Goal: Task Accomplishment & Management: Use online tool/utility

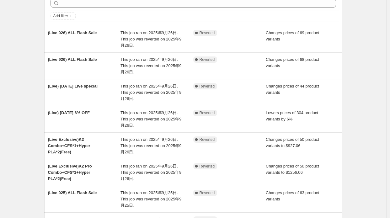
click at [33, 62] on div "NA Bulk Price Editor. This page is ready NA Bulk Price Editor Add new price [ME…" at bounding box center [193, 162] width 386 height 386
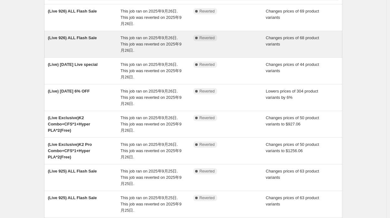
scroll to position [63, 0]
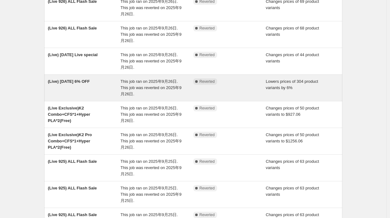
click at [52, 75] on div "(Live) [DATE] 6% OFF This job ran on 2025年9月26日. This job was reverted on 2025年…" at bounding box center [193, 88] width 298 height 26
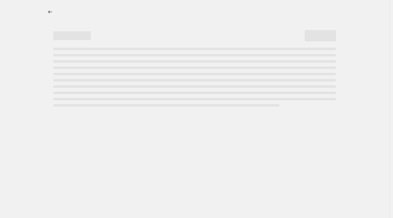
select select "percentage"
select select "collection"
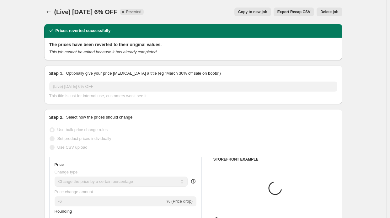
click at [54, 12] on div at bounding box center [49, 12] width 10 height 9
click at [50, 9] on icon "Price change jobs" at bounding box center [48, 12] width 6 height 6
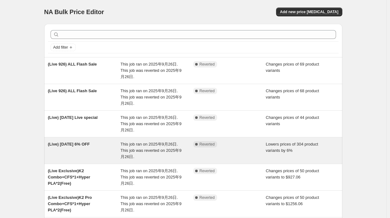
click at [111, 148] on div "(Live) [DATE] 6% OFF" at bounding box center [84, 150] width 73 height 19
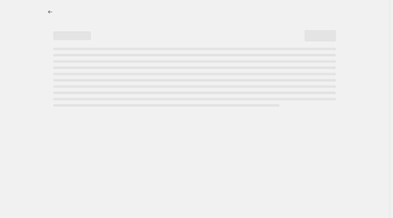
select select "percentage"
select select "collection"
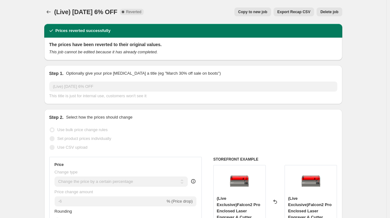
click at [258, 12] on span "Copy to new job" at bounding box center [252, 11] width 29 height 5
select select "percentage"
select select "collection"
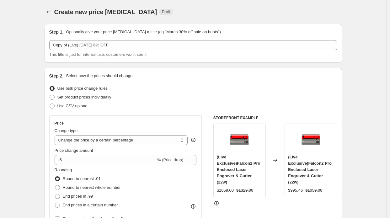
click at [54, 11] on div at bounding box center [49, 12] width 10 height 9
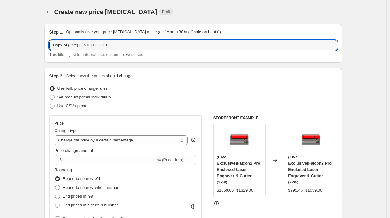
drag, startPoint x: 69, startPoint y: 45, endPoint x: 36, endPoint y: 38, distance: 34.0
click at [76, 47] on input "(Live) [DATE] 6% OFF" at bounding box center [193, 45] width 288 height 10
drag, startPoint x: 72, startPoint y: 45, endPoint x: 65, endPoint y: 44, distance: 7.0
click at [65, 44] on input "(Live) [DATE] 6% OFF" at bounding box center [193, 45] width 288 height 10
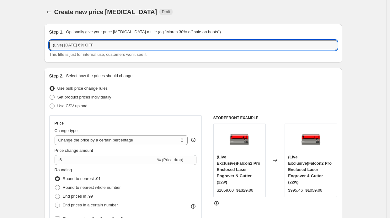
type input "(Live) [DATE] 6% OFF"
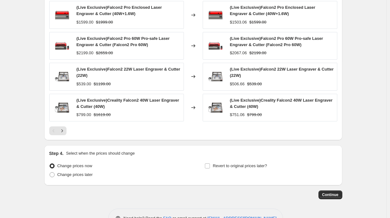
scroll to position [488, 0]
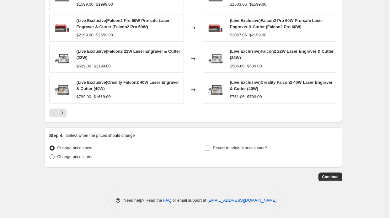
click at [75, 155] on span "Change prices later" at bounding box center [74, 156] width 35 height 5
click at [50, 155] on input "Change prices later" at bounding box center [50, 154] width 0 height 0
radio input "true"
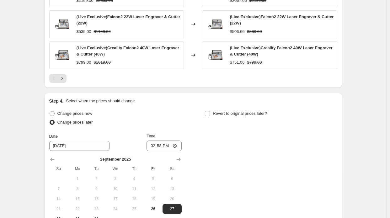
scroll to position [582, 0]
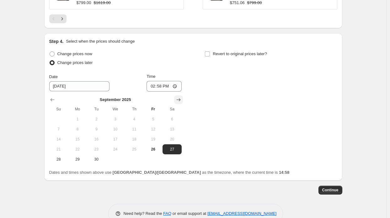
click at [180, 100] on icon "Show next month, October 2025" at bounding box center [178, 100] width 6 height 6
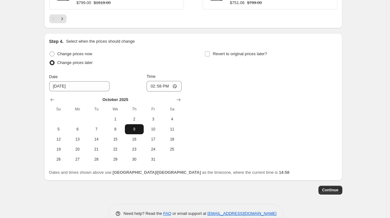
click at [139, 128] on span "9" at bounding box center [134, 129] width 14 height 5
type input "[DATE]"
click at [163, 85] on input "14:58" at bounding box center [163, 86] width 35 height 11
type input "08:15"
click at [250, 117] on div "Change prices now Change prices later Date [DATE] Time 08:[DATE] Mo Tu We Th Fr…" at bounding box center [193, 107] width 288 height 115
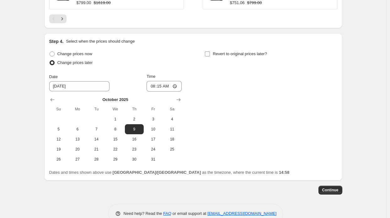
click at [229, 54] on span "Revert to original prices later?" at bounding box center [240, 53] width 54 height 5
click at [210, 54] on input "Revert to original prices later?" at bounding box center [207, 53] width 5 height 5
checkbox input "true"
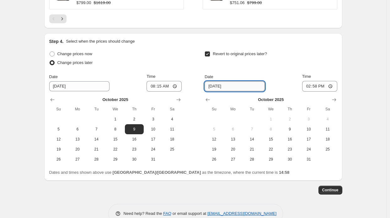
click at [214, 88] on input "[DATE]" at bounding box center [235, 86] width 60 height 10
click at [294, 125] on button "9" at bounding box center [289, 129] width 19 height 10
type input "[DATE]"
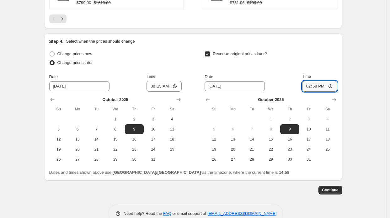
click at [320, 87] on input "14:58" at bounding box center [319, 86] width 35 height 11
type input "13:00"
click at [337, 188] on span "Continue" at bounding box center [330, 190] width 16 height 5
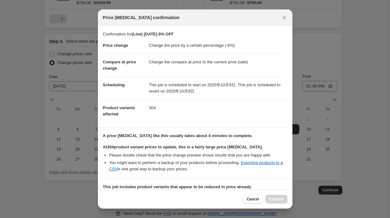
click at [181, 116] on dl "Price change Change the price by a certain percentage (-6%) Compare at price ch…" at bounding box center [195, 79] width 184 height 85
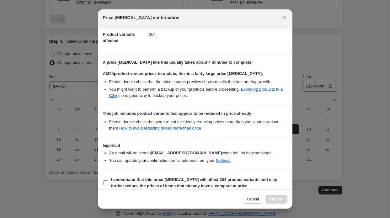
scroll to position [78, 0]
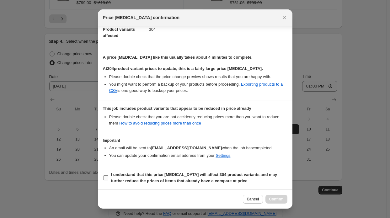
click at [217, 178] on b "I understand that this price [MEDICAL_DATA] will affect 304 product variants an…" at bounding box center [194, 177] width 166 height 11
click at [108, 178] on input "I understand that this price [MEDICAL_DATA] will affect 304 product variants an…" at bounding box center [105, 177] width 5 height 5
checkbox input "true"
click at [274, 198] on span "Confirm" at bounding box center [276, 199] width 14 height 5
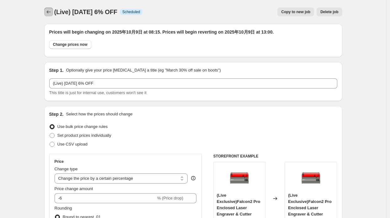
click at [52, 12] on icon "Price change jobs" at bounding box center [48, 12] width 6 height 6
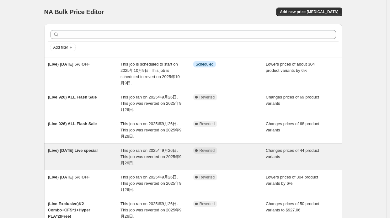
click at [113, 153] on div "(Live) [DATE] Live special" at bounding box center [84, 156] width 73 height 19
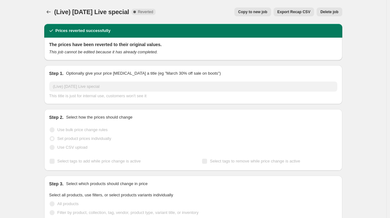
click at [267, 12] on span "Copy to new job" at bounding box center [252, 11] width 29 height 5
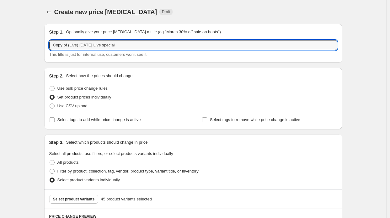
drag, startPoint x: 69, startPoint y: 45, endPoint x: 36, endPoint y: 41, distance: 32.8
drag, startPoint x: 65, startPoint y: 46, endPoint x: 77, endPoint y: 45, distance: 12.3
click at [77, 45] on input "(Live) [DATE] Live special" at bounding box center [193, 45] width 288 height 10
type input "(Live) [DATE] Live special"
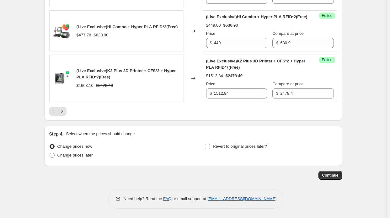
scroll to position [1104, 0]
click at [88, 157] on span "Change prices later" at bounding box center [74, 155] width 35 height 5
click at [50, 153] on input "Change prices later" at bounding box center [50, 153] width 0 height 0
radio input "true"
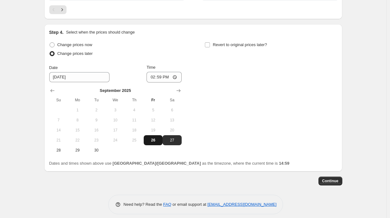
scroll to position [1198, 0]
click at [178, 93] on icon "Show next month, October 2025" at bounding box center [178, 90] width 6 height 6
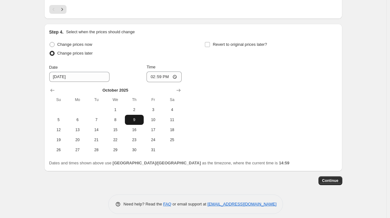
click at [129, 125] on button "9" at bounding box center [134, 120] width 19 height 10
type input "[DATE]"
click at [161, 82] on input "14:59" at bounding box center [163, 77] width 35 height 11
type input "09:59"
type input "08:15"
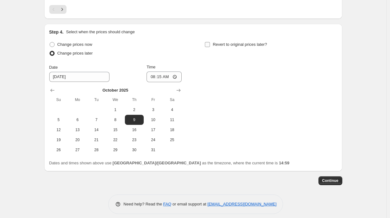
click at [211, 49] on label "Revert to original prices later?" at bounding box center [236, 44] width 62 height 9
click at [210, 47] on input "Revert to original prices later?" at bounding box center [207, 44] width 5 height 5
checkbox input "true"
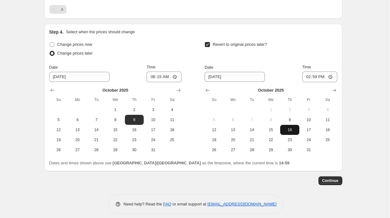
click at [292, 135] on button "16" at bounding box center [289, 130] width 19 height 10
click at [293, 125] on button "9" at bounding box center [289, 120] width 19 height 10
type input "[DATE]"
click at [319, 82] on input "14:59" at bounding box center [319, 77] width 35 height 11
type input "13:00"
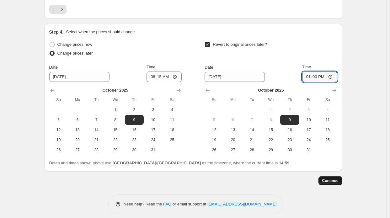
click at [326, 183] on span "Continue" at bounding box center [330, 180] width 16 height 5
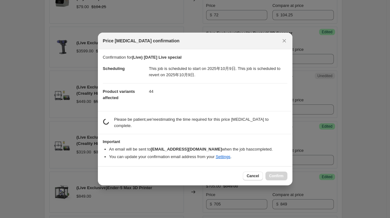
scroll to position [0, 0]
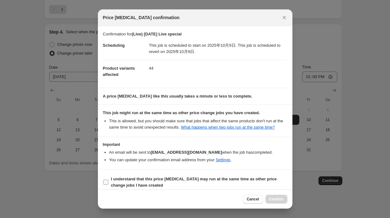
click at [220, 184] on span "I understand that this price [MEDICAL_DATA] may run at the same time as other p…" at bounding box center [199, 182] width 176 height 13
click at [108, 184] on input "I understand that this price [MEDICAL_DATA] may run at the same time as other p…" at bounding box center [105, 182] width 5 height 5
checkbox input "true"
click at [278, 199] on span "Confirm" at bounding box center [276, 199] width 14 height 5
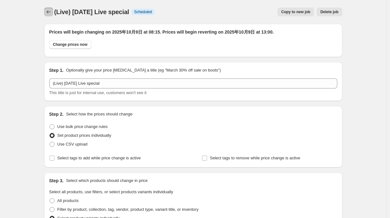
click at [51, 8] on button "Price change jobs" at bounding box center [48, 12] width 9 height 9
